Goal: Find specific page/section: Find specific page/section

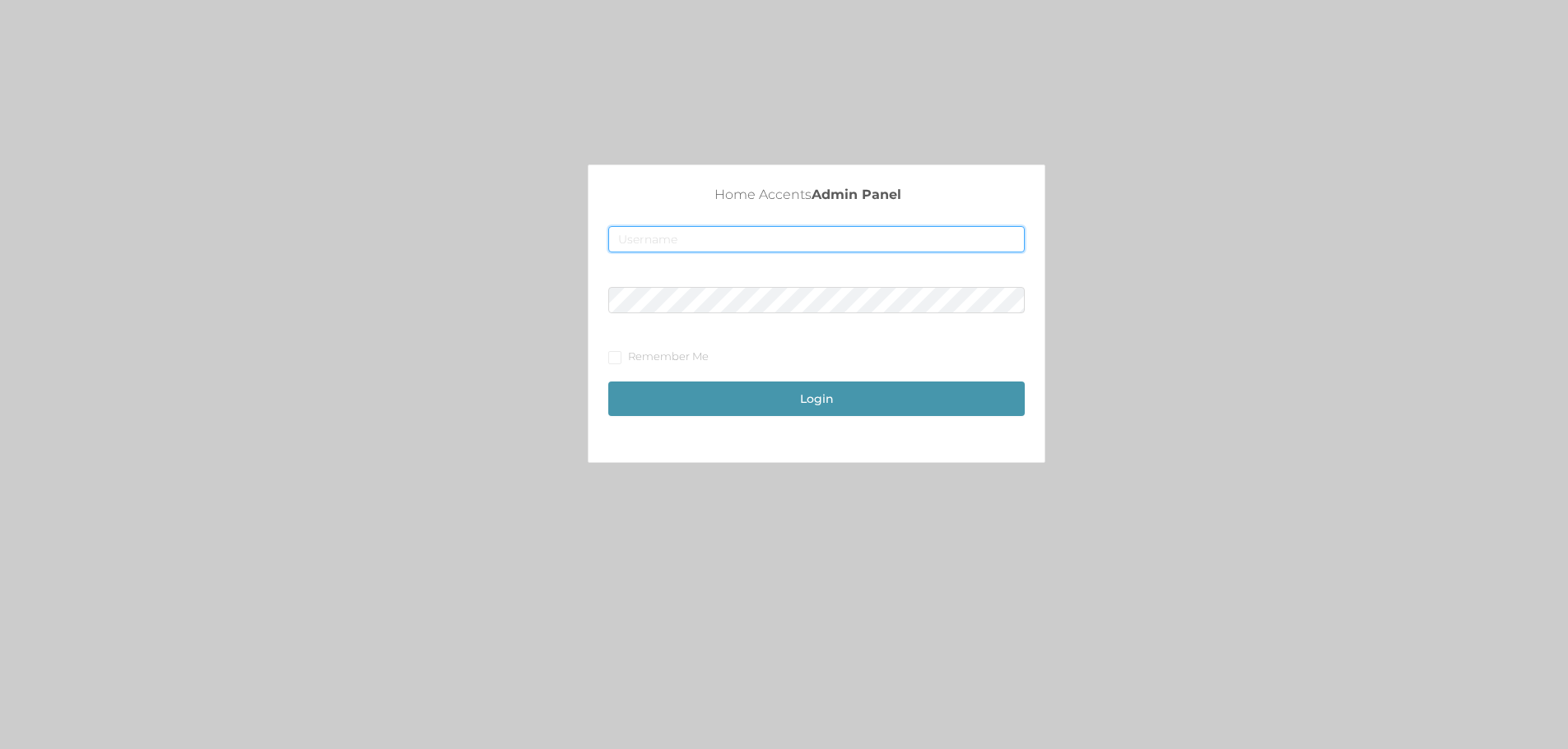
type input "[EMAIL_ADDRESS][DOMAIN_NAME]"
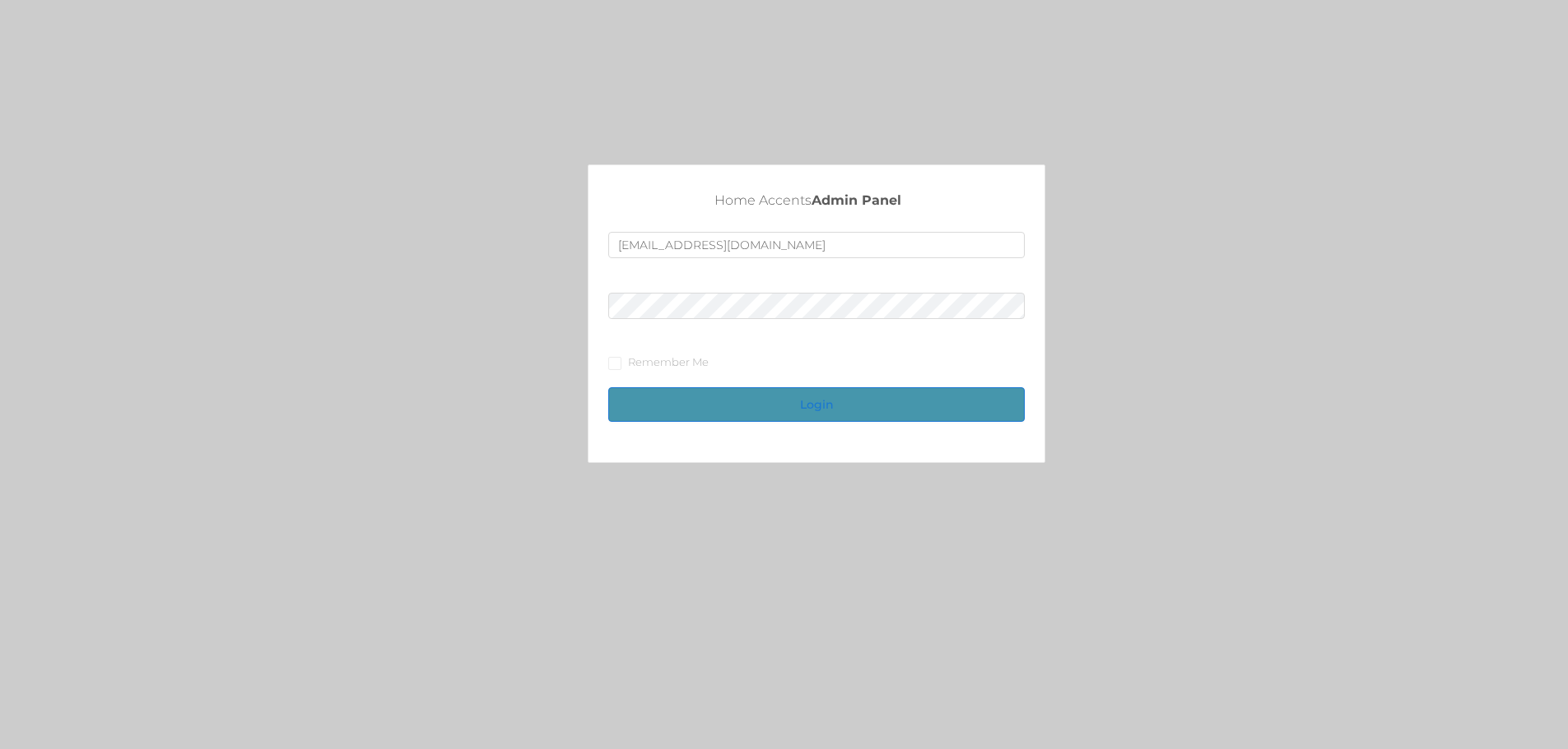
click at [796, 399] on button "Login" at bounding box center [816, 405] width 417 height 34
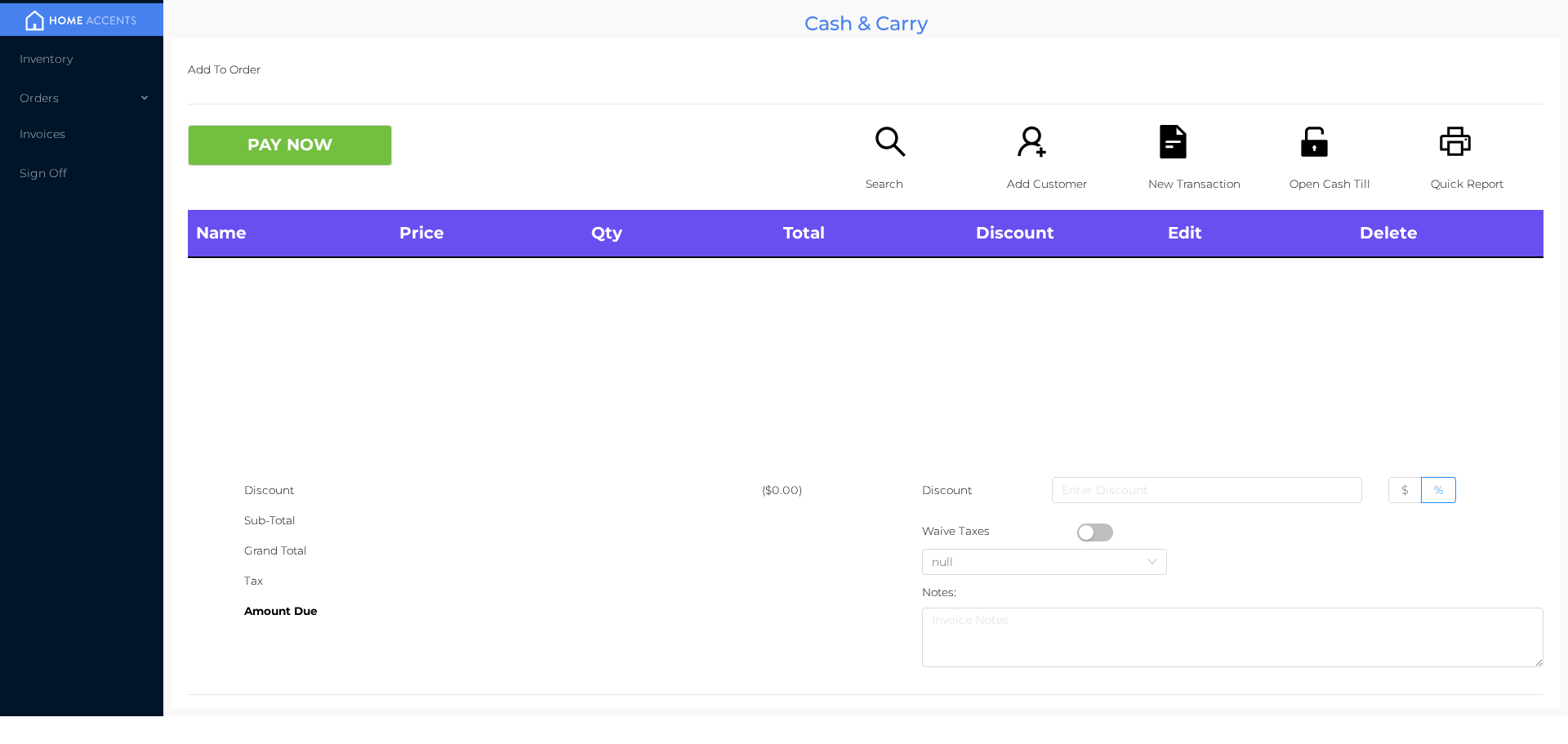
click at [71, 65] on span "Inventory" at bounding box center [46, 59] width 53 height 15
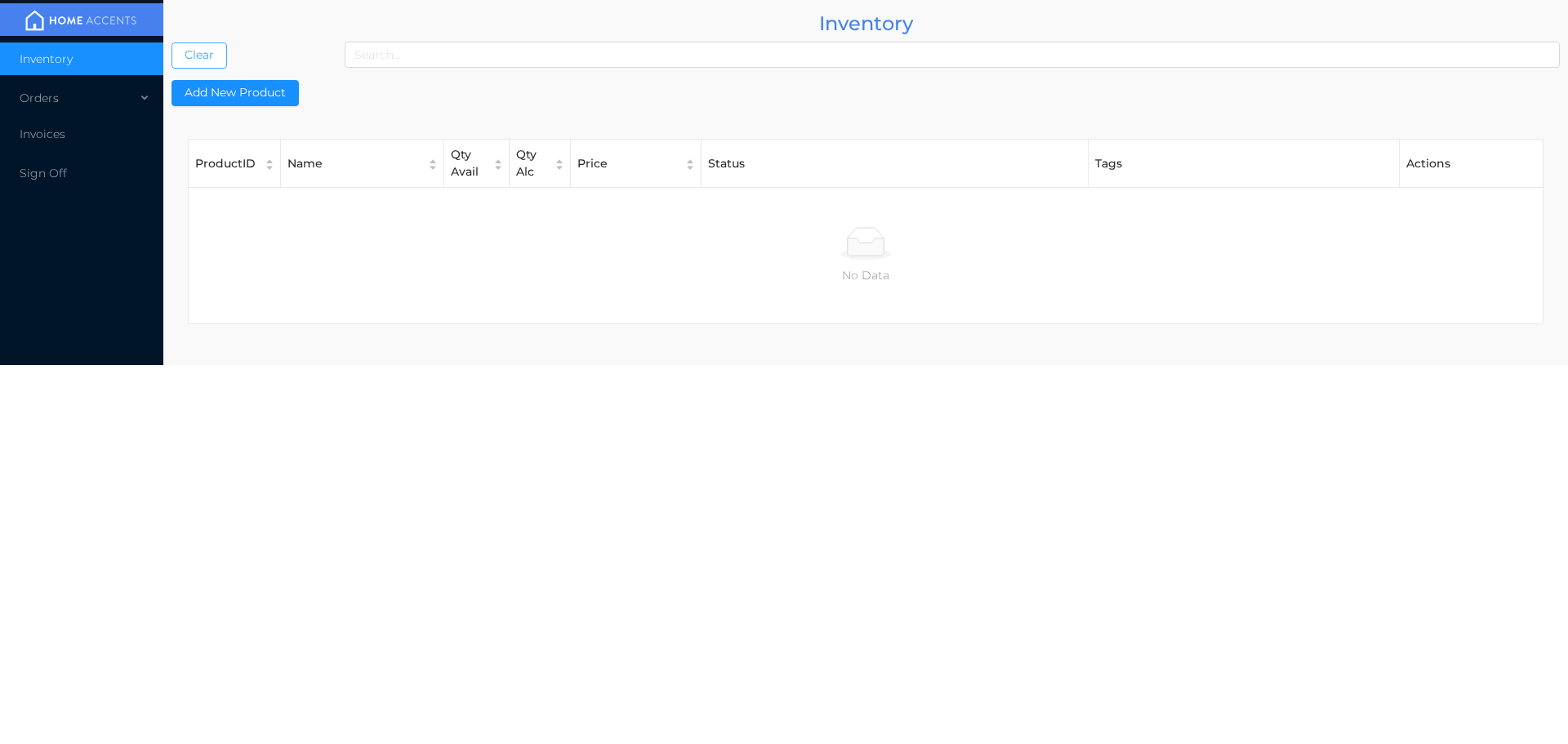
click at [221, 46] on button "Clear" at bounding box center [199, 55] width 56 height 27
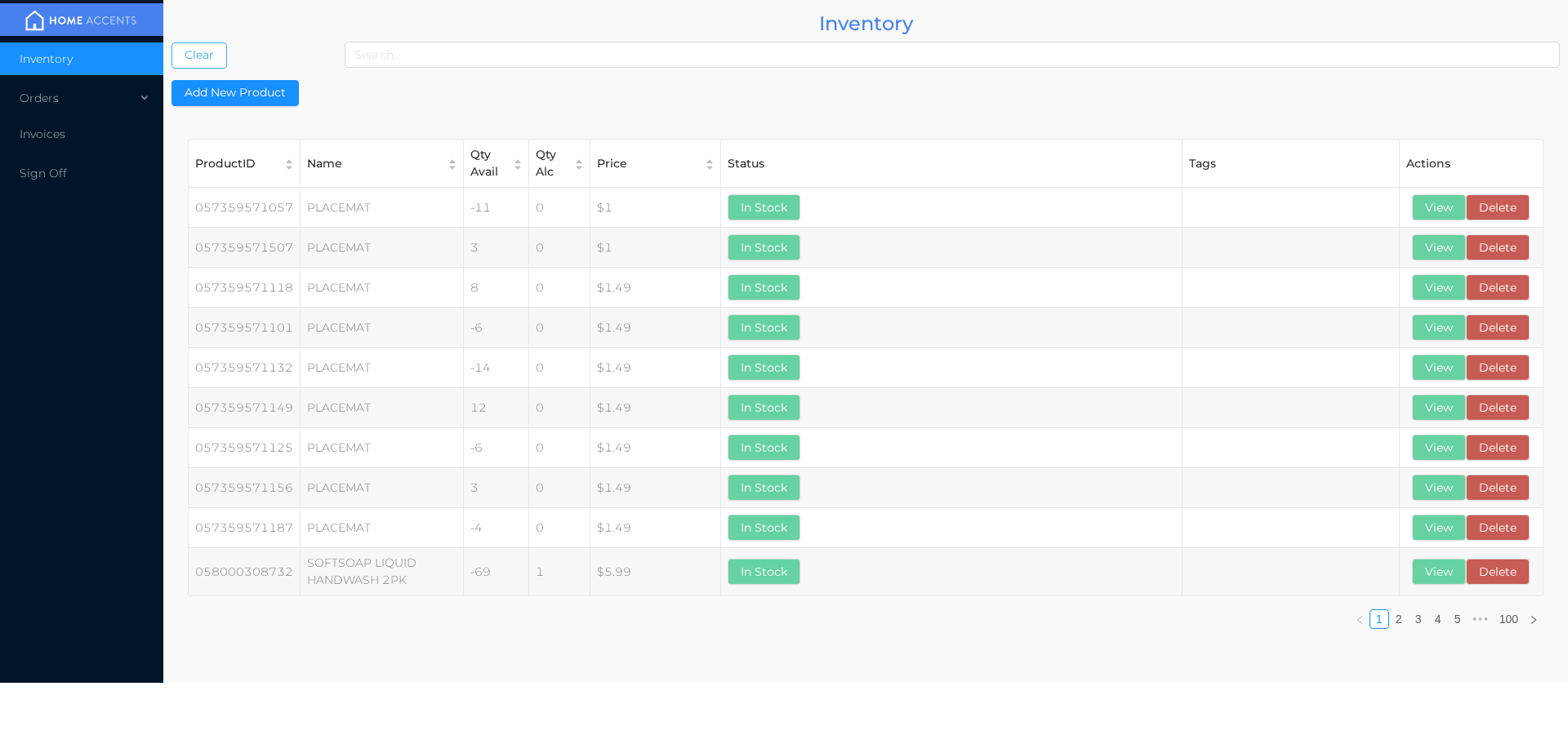
click at [171, 42] on button "Clear" at bounding box center [199, 55] width 56 height 27
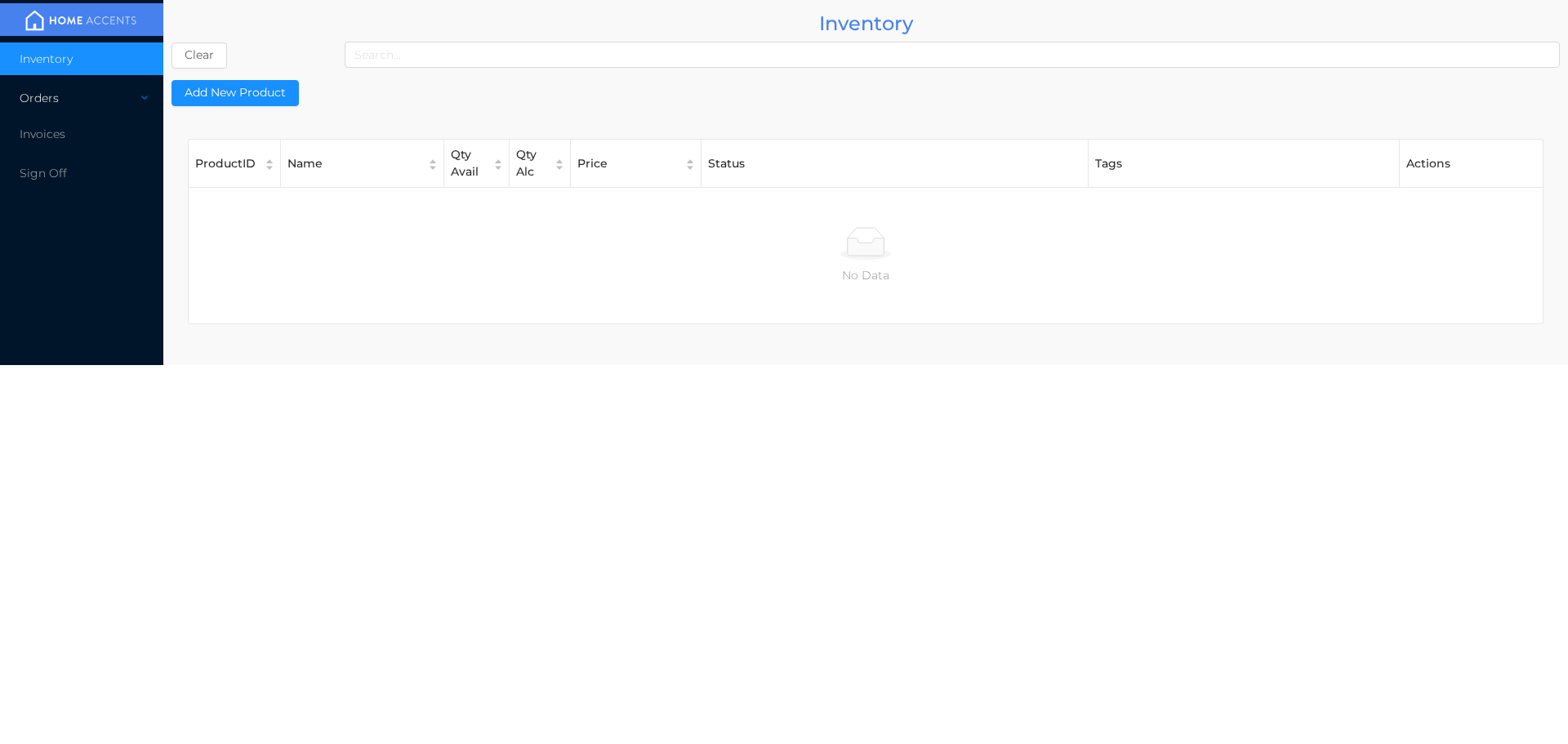
click at [147, 98] on icon at bounding box center [146, 98] width 8 height 0
click at [83, 140] on span "Cash & Carry" at bounding box center [75, 138] width 72 height 15
